Goal: Task Accomplishment & Management: Complete application form

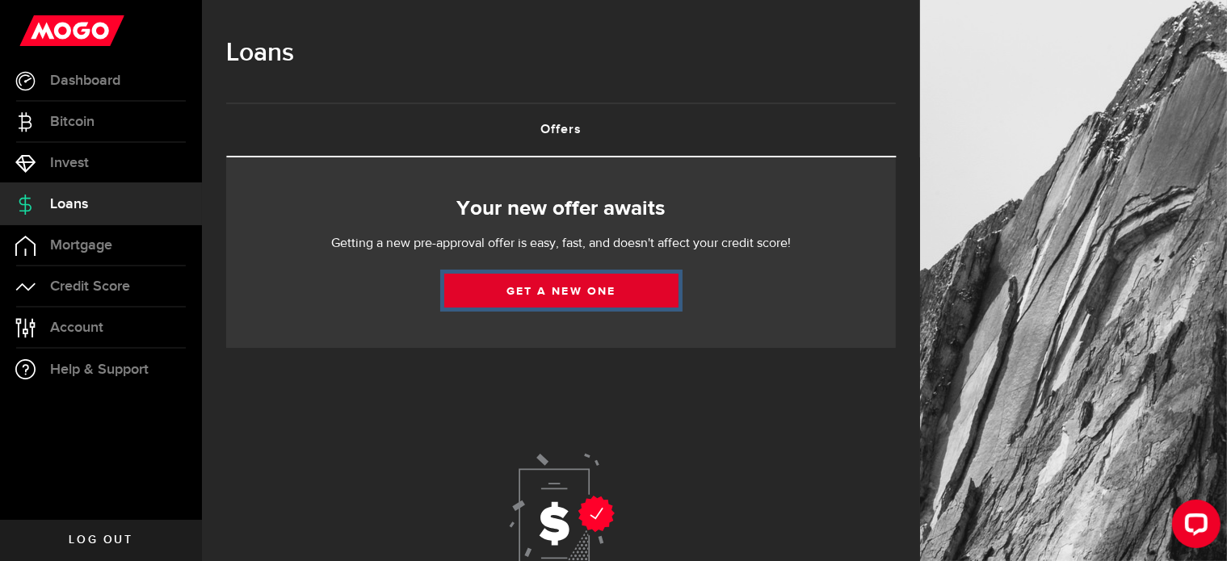
click at [549, 288] on link "Get a new one" at bounding box center [561, 291] width 234 height 34
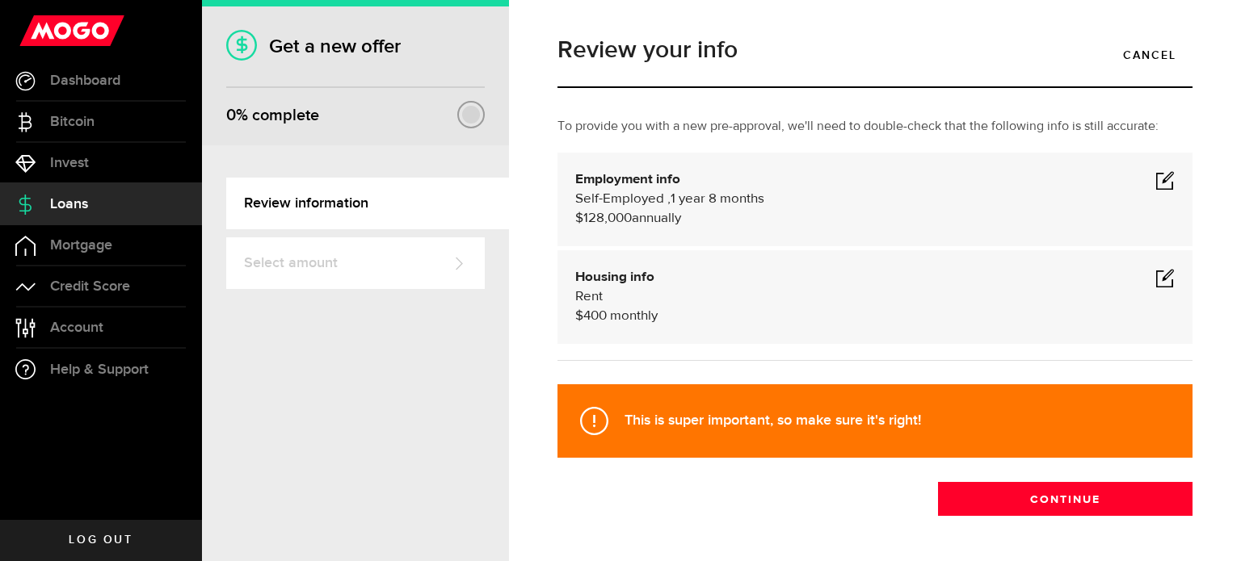
click at [1155, 183] on span at bounding box center [1164, 179] width 19 height 19
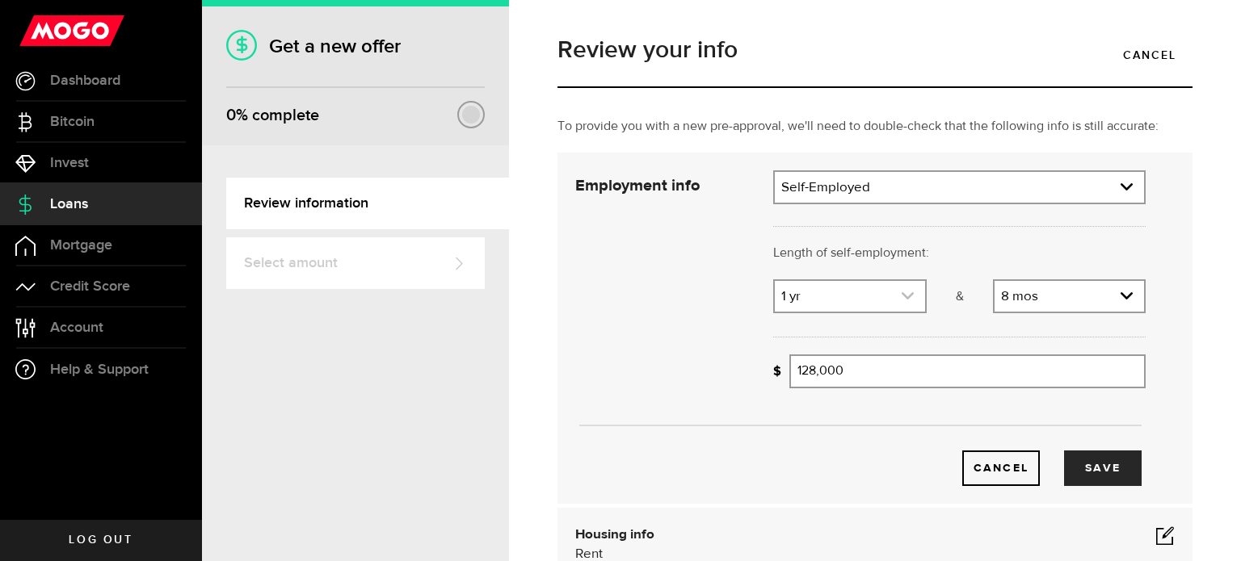
click at [901, 292] on icon "expand select" at bounding box center [908, 296] width 14 height 14
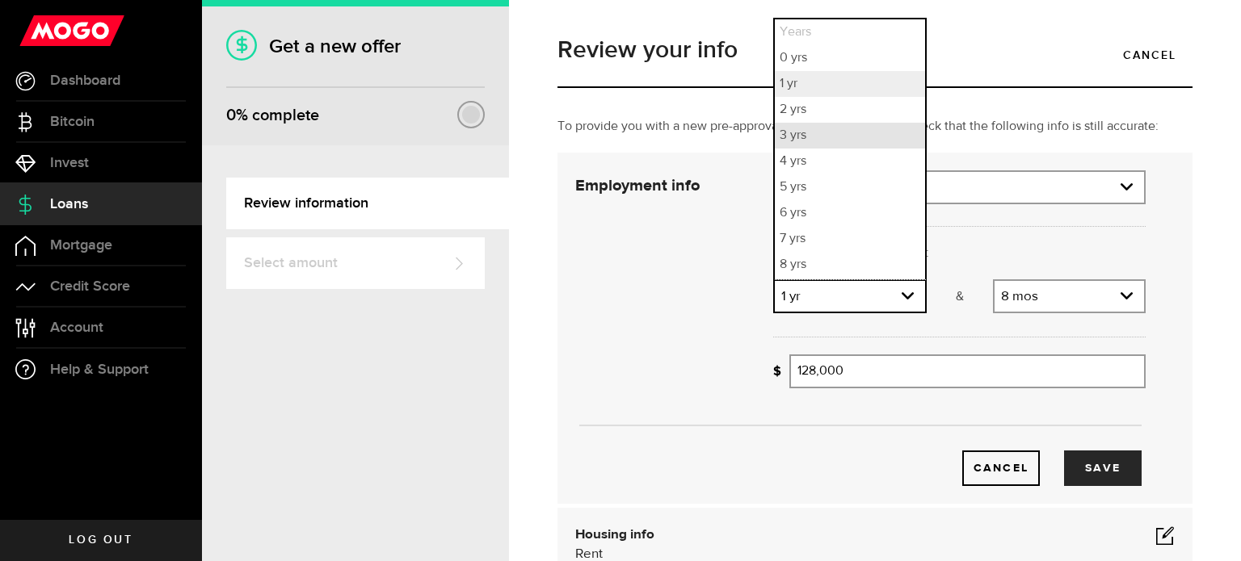
click at [856, 140] on li "3 yrs" at bounding box center [849, 136] width 149 height 26
select select "3"
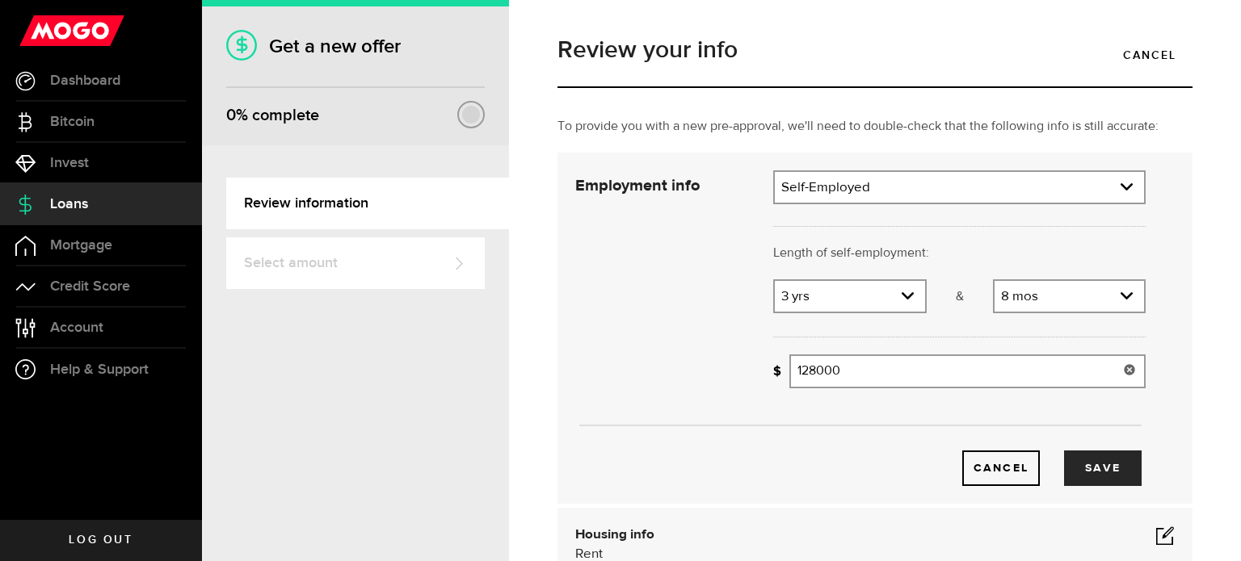
drag, startPoint x: 851, startPoint y: 368, endPoint x: 790, endPoint y: 376, distance: 61.9
click at [790, 376] on input "128000" at bounding box center [967, 372] width 356 height 34
click at [1102, 473] on button "Save" at bounding box center [1103, 469] width 78 height 36
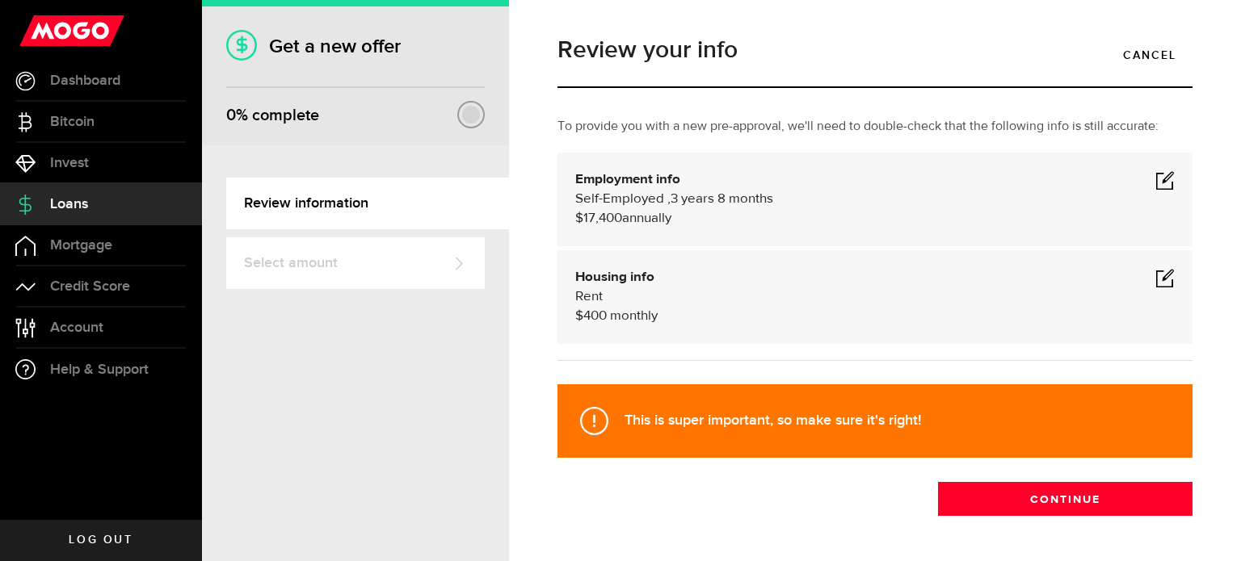
click at [1155, 180] on span at bounding box center [1164, 179] width 19 height 19
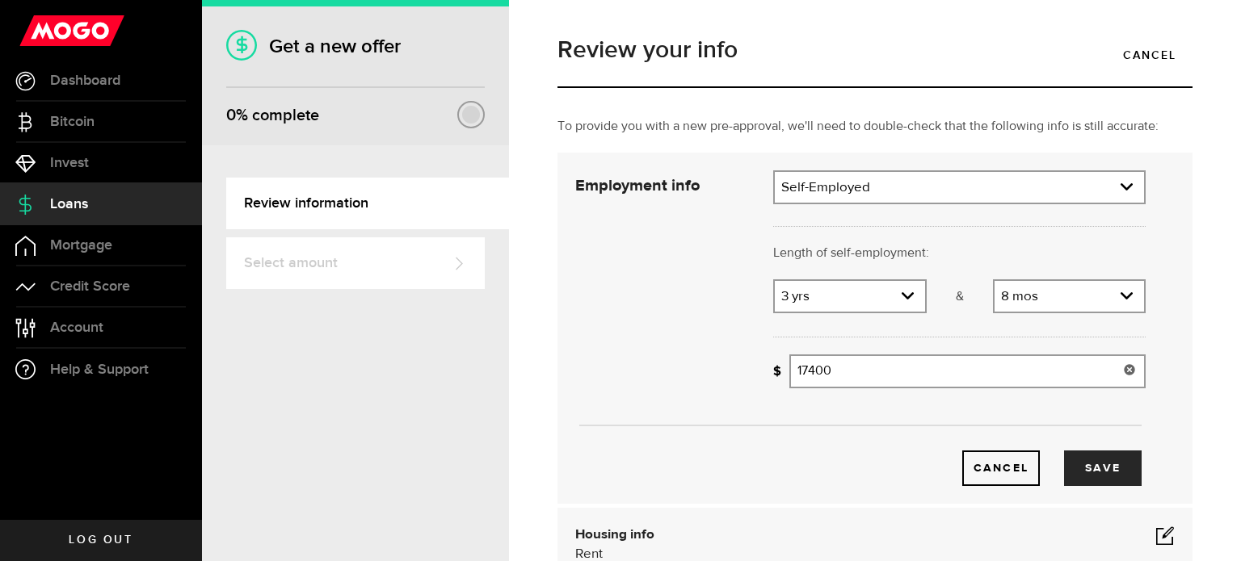
click at [830, 372] on input "17400" at bounding box center [967, 372] width 356 height 34
type input "174,000"
click at [1087, 473] on button "Save" at bounding box center [1103, 469] width 78 height 36
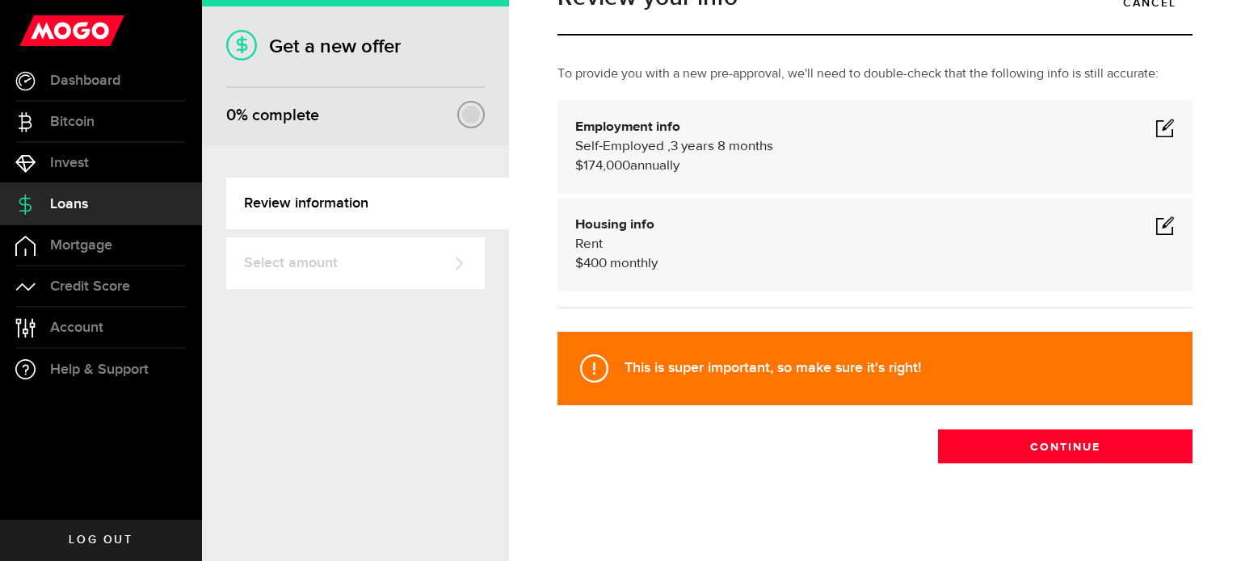
scroll to position [57, 0]
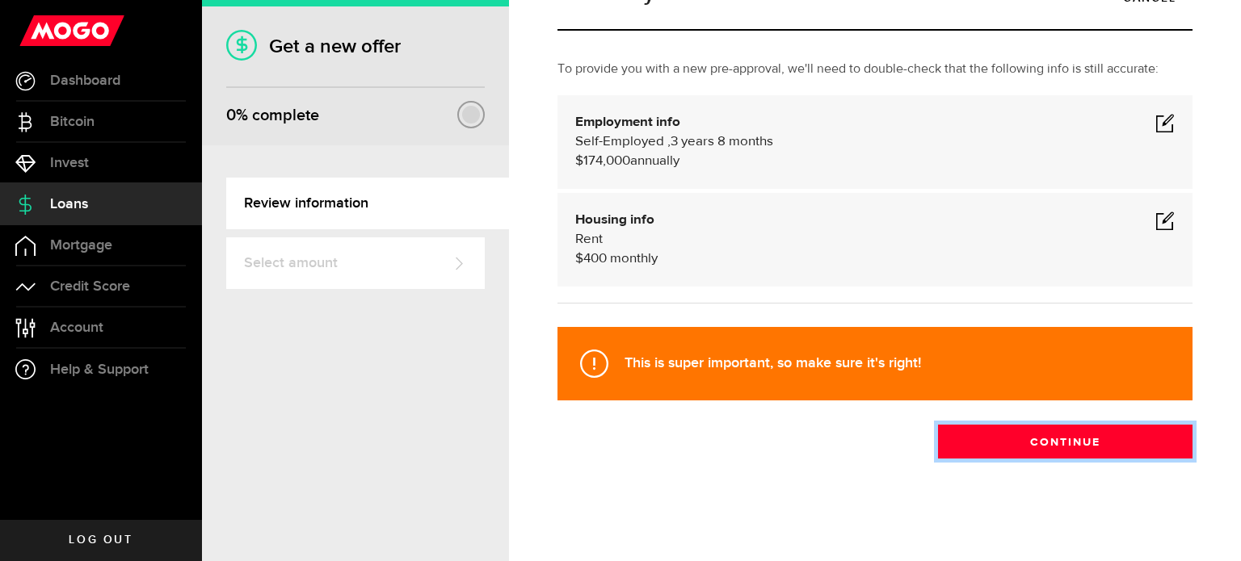
click at [1076, 439] on button "Continue" at bounding box center [1065, 442] width 254 height 34
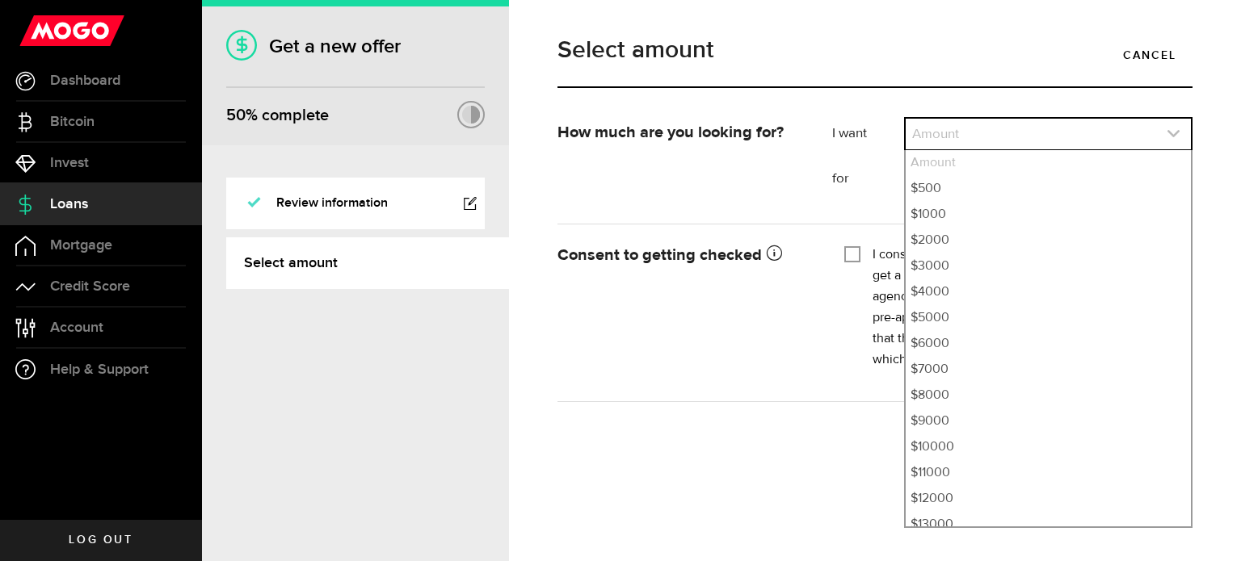
click at [1153, 128] on link "expand select" at bounding box center [1048, 134] width 285 height 31
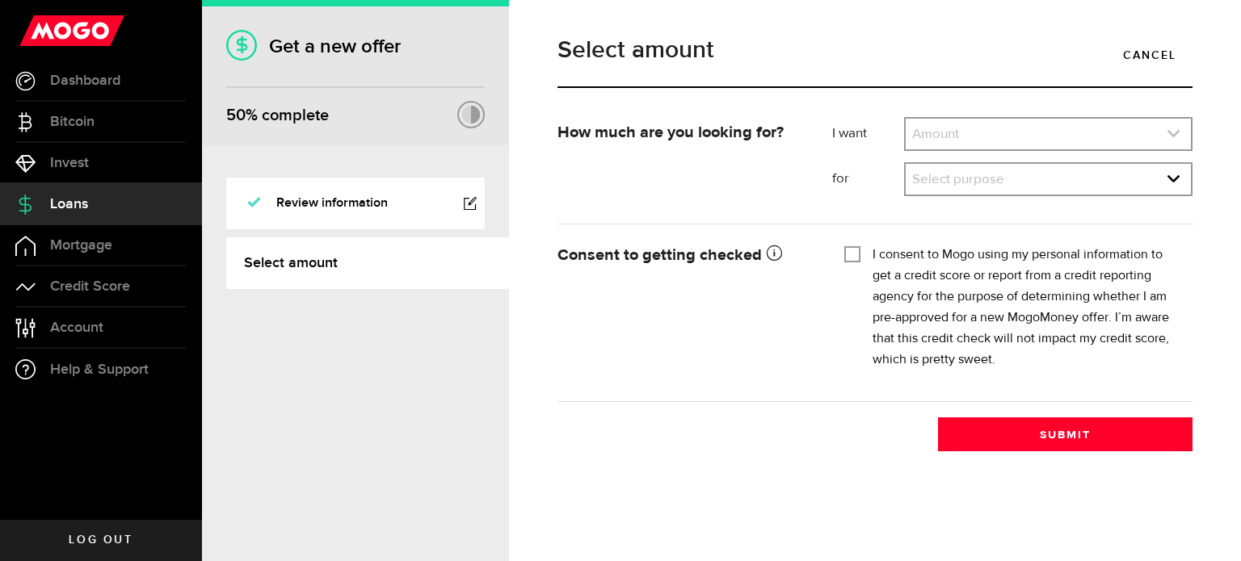
click at [1173, 128] on icon "expand select" at bounding box center [1173, 134] width 14 height 14
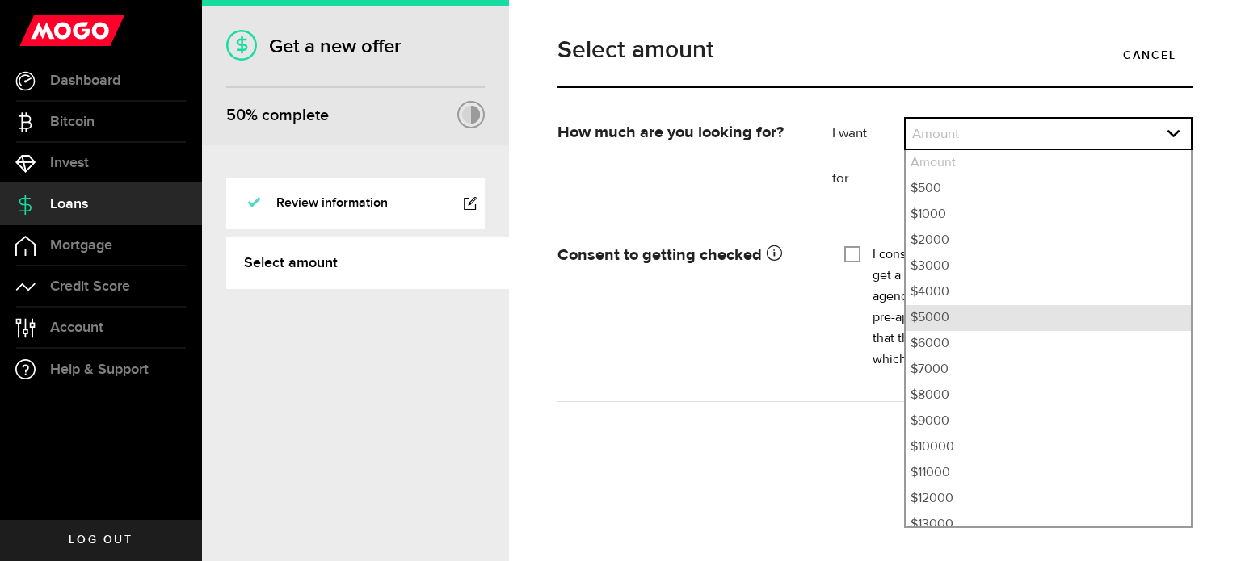
click at [935, 319] on li "$5000" at bounding box center [1048, 318] width 285 height 26
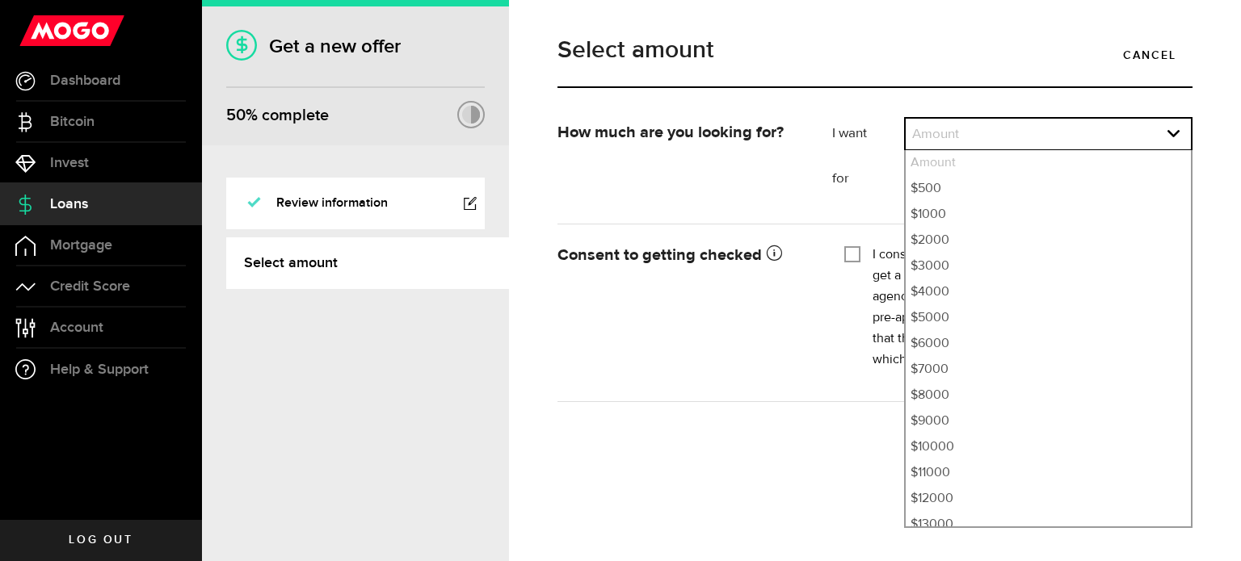
select select "5000"
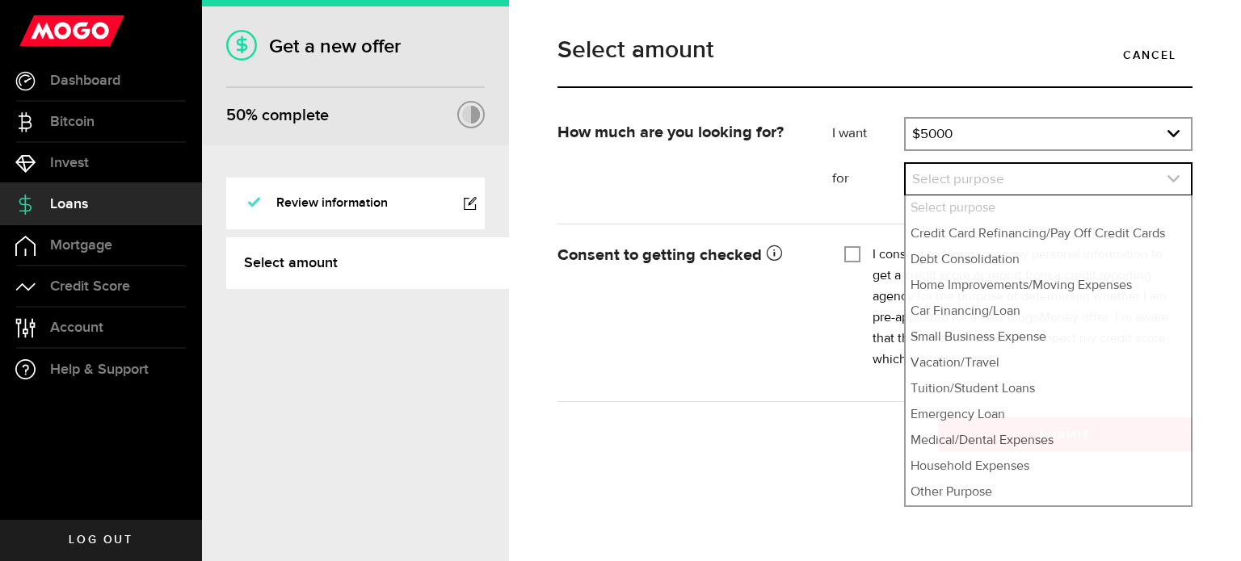
click at [1163, 179] on link "expand select" at bounding box center [1048, 179] width 285 height 31
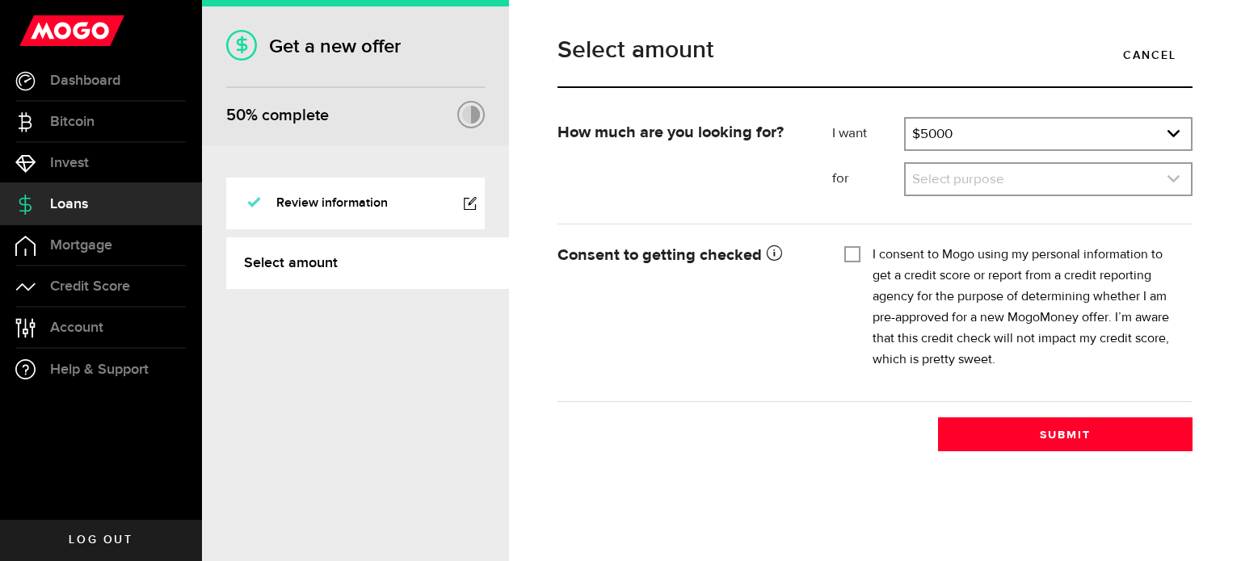
click at [1173, 176] on icon "expand select" at bounding box center [1173, 179] width 14 height 14
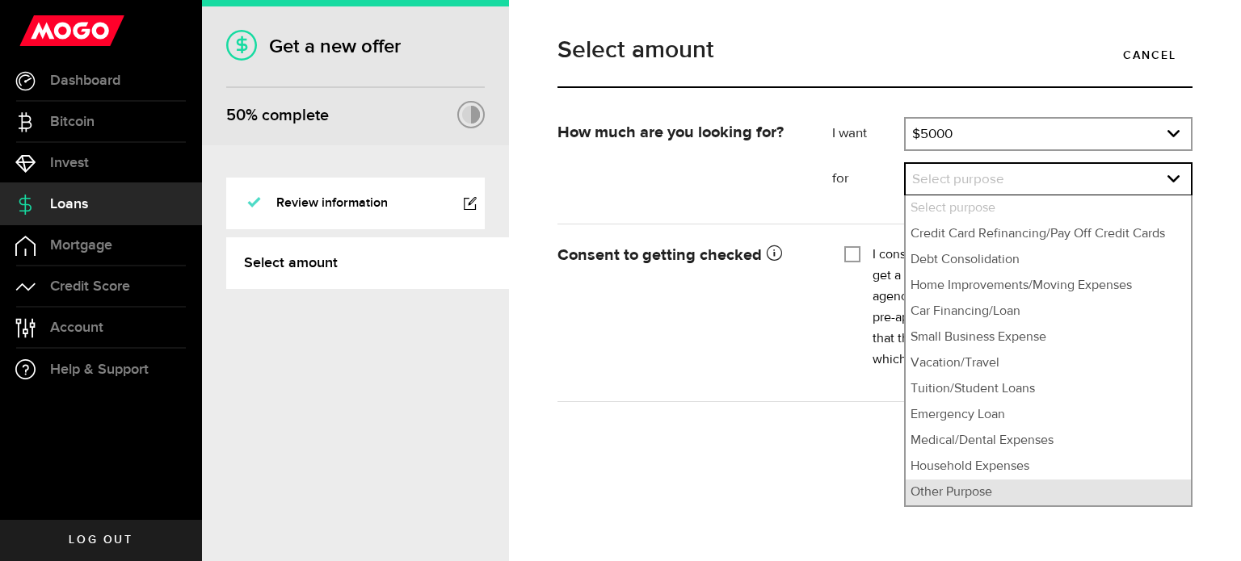
click at [948, 492] on li "Other Purpose" at bounding box center [1048, 493] width 285 height 26
select select "Other Purpose"
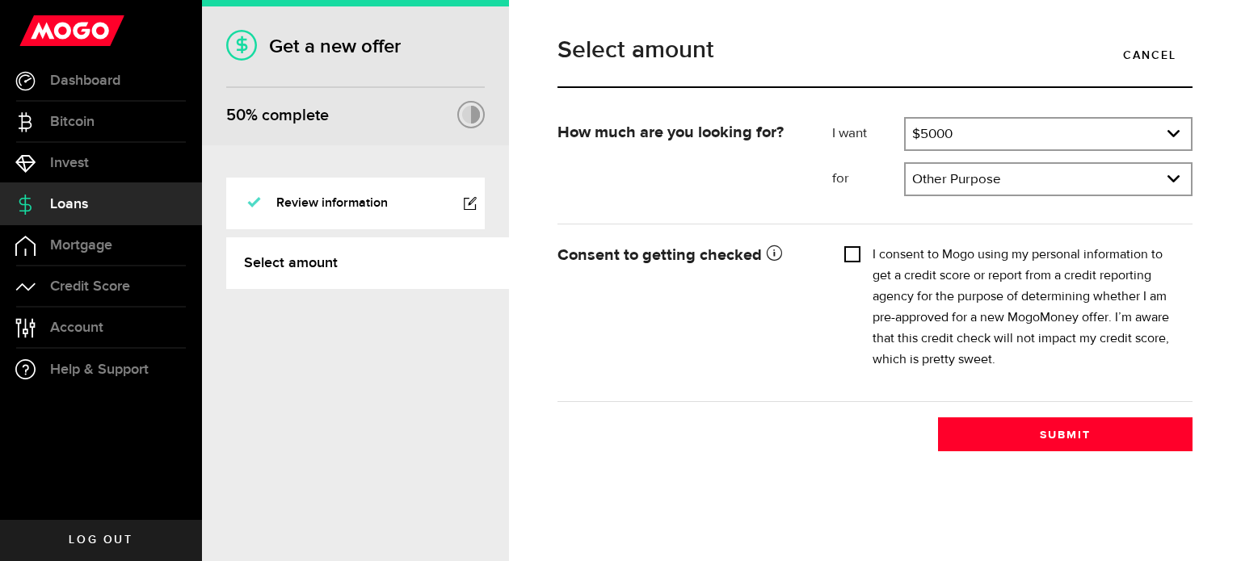
click at [850, 258] on input "I consent to Mogo using my personal information to get a credit score or report…" at bounding box center [852, 253] width 16 height 16
checkbox input "true"
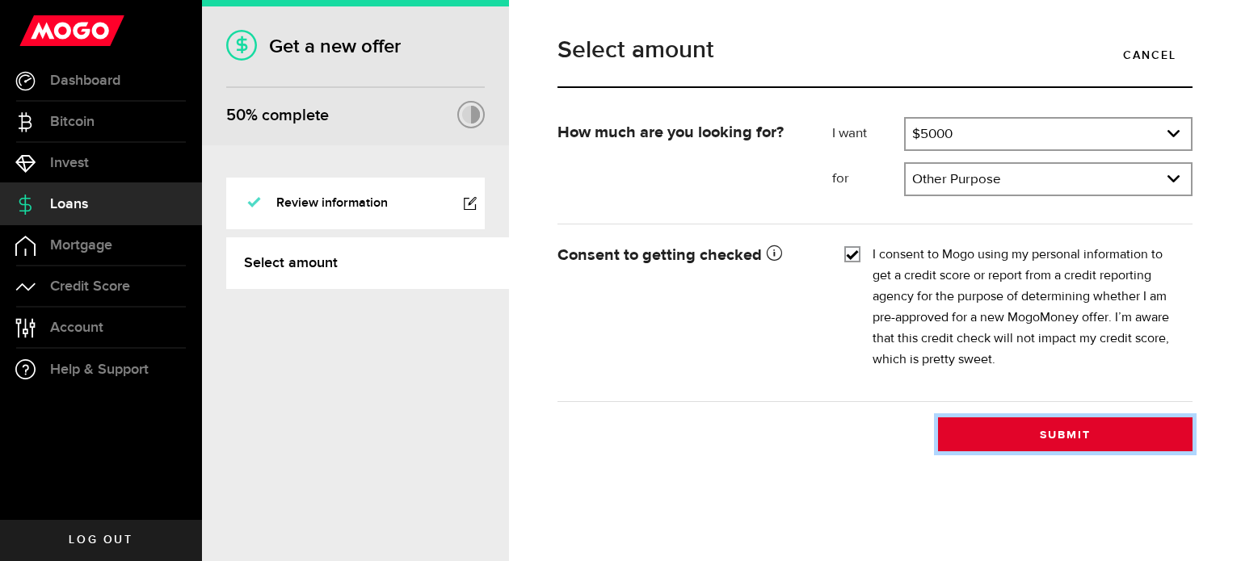
click at [1041, 432] on button "Submit" at bounding box center [1065, 435] width 254 height 34
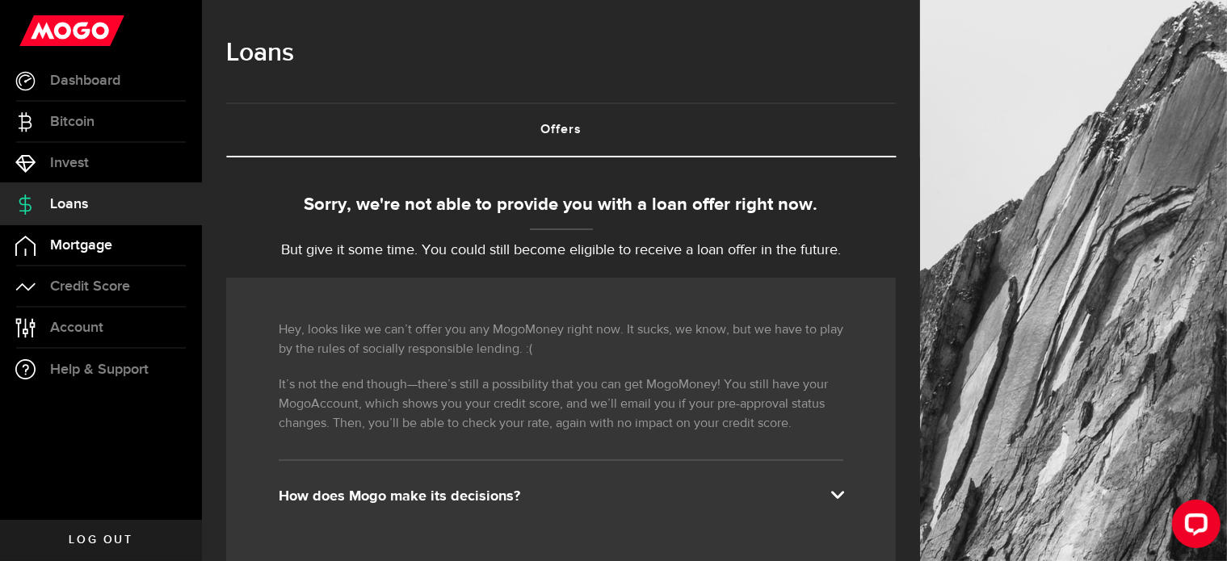
click at [82, 238] on span "Mortgage" at bounding box center [81, 245] width 62 height 15
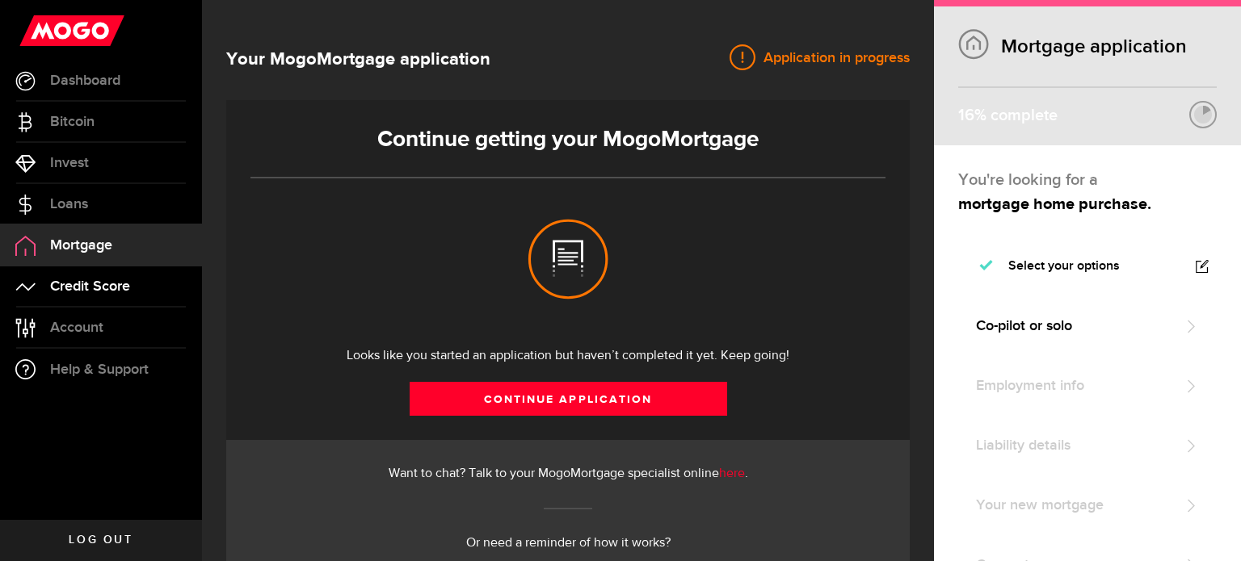
click at [83, 280] on span "Credit Score" at bounding box center [90, 287] width 80 height 15
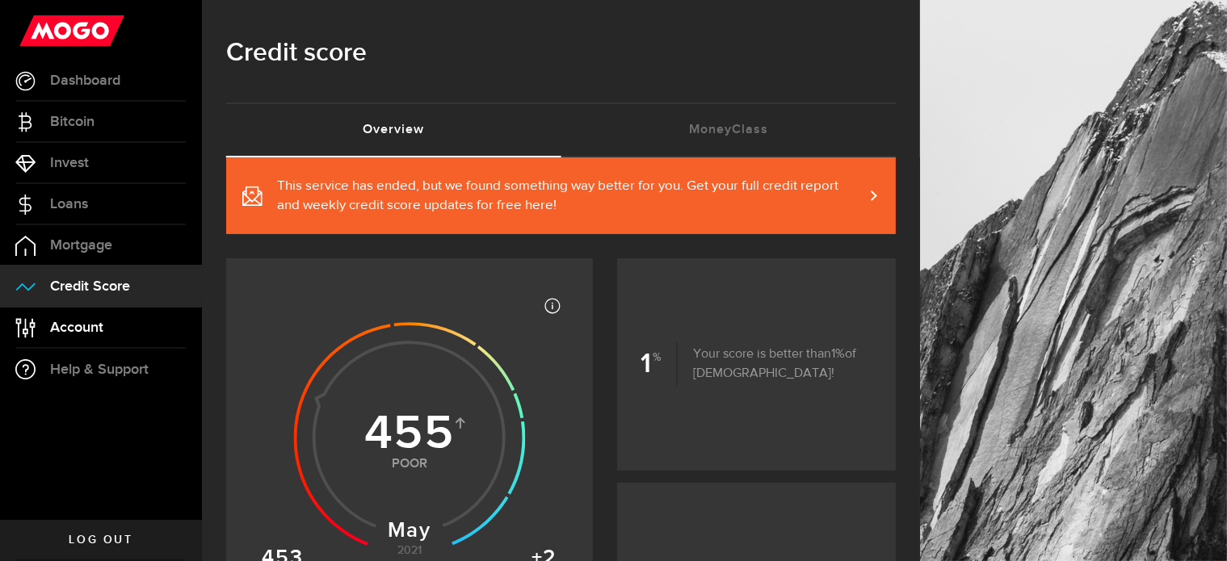
click at [83, 330] on span "Account" at bounding box center [76, 328] width 53 height 15
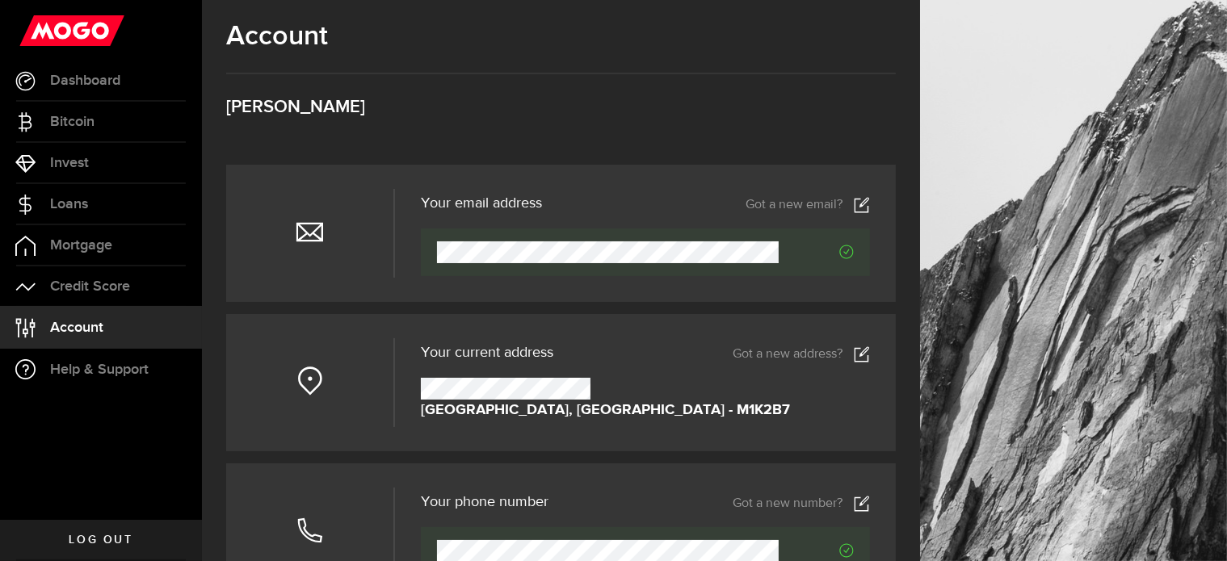
click at [90, 535] on span "Log out" at bounding box center [101, 540] width 64 height 11
